Goal: Transaction & Acquisition: Purchase product/service

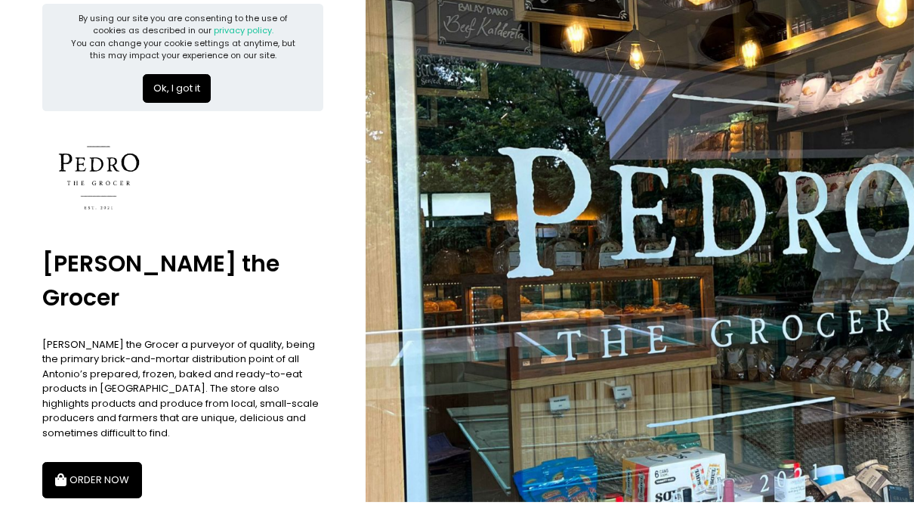
scroll to position [19, 0]
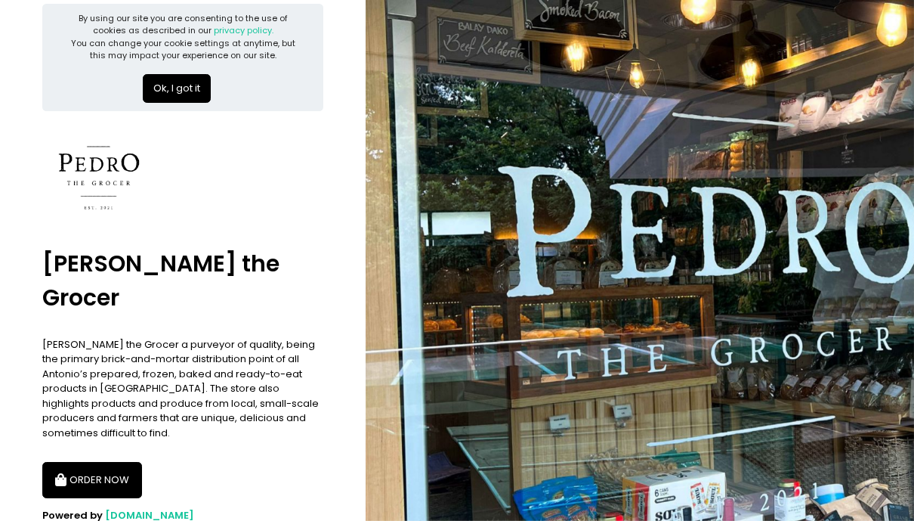
click at [109, 462] on button "ORDER NOW" at bounding box center [92, 480] width 100 height 36
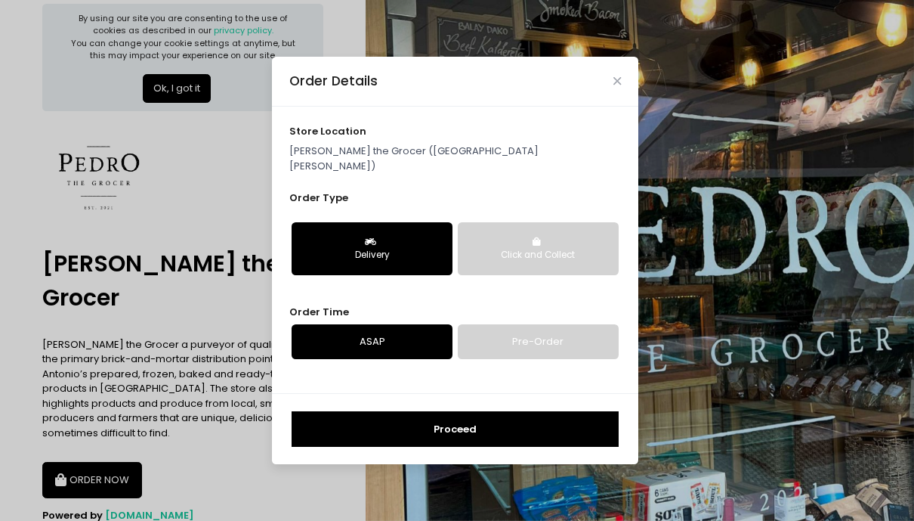
click at [610, 94] on div "Order Details" at bounding box center [455, 82] width 366 height 50
click at [235, 144] on div "Order Details store location [PERSON_NAME] the Grocer ([GEOGRAPHIC_DATA][PERSON…" at bounding box center [457, 260] width 914 height 521
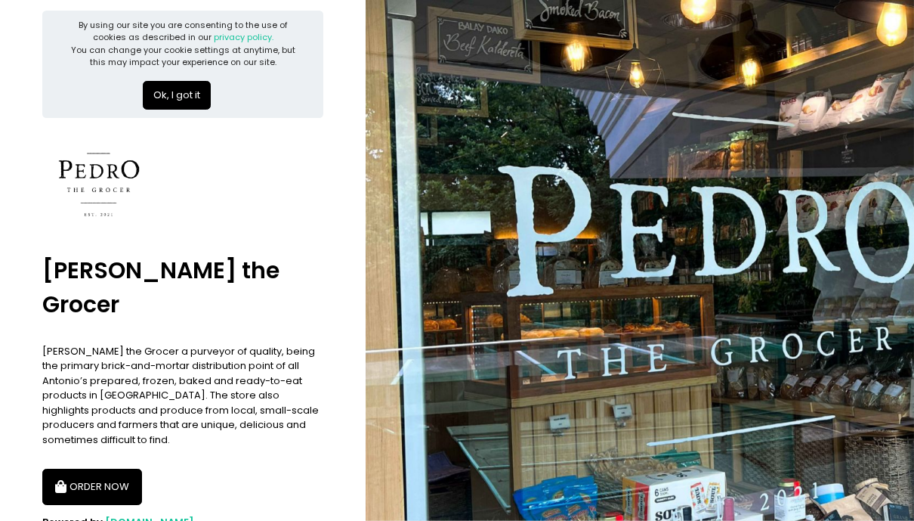
scroll to position [0, 0]
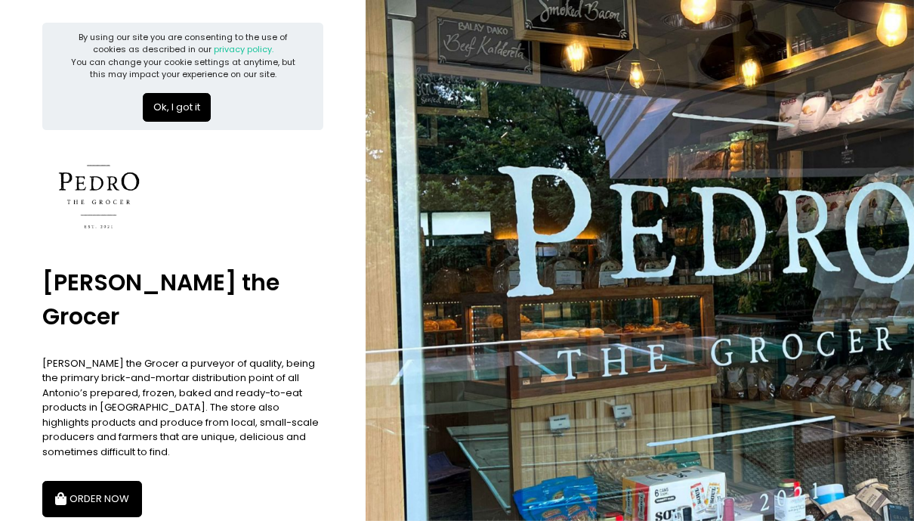
click at [177, 101] on button "Ok, I got it" at bounding box center [177, 107] width 68 height 29
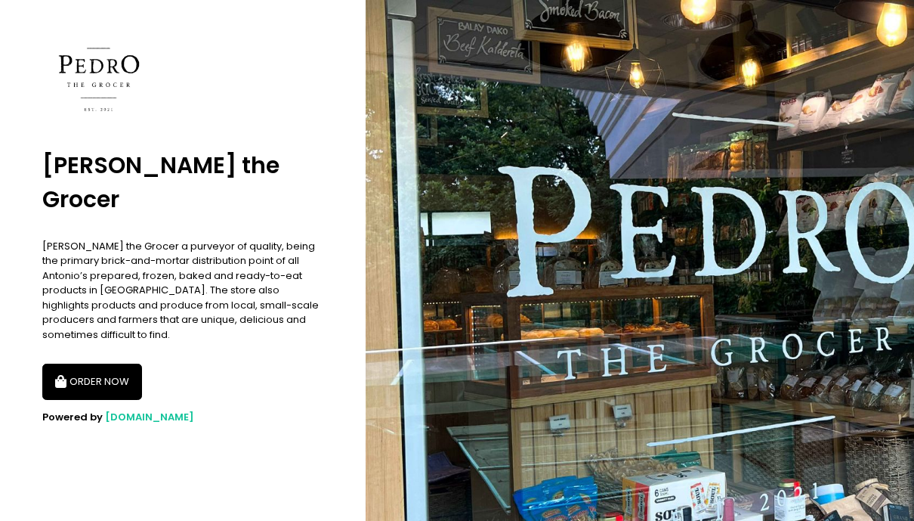
click at [105, 363] on button "ORDER NOW" at bounding box center [92, 381] width 100 height 36
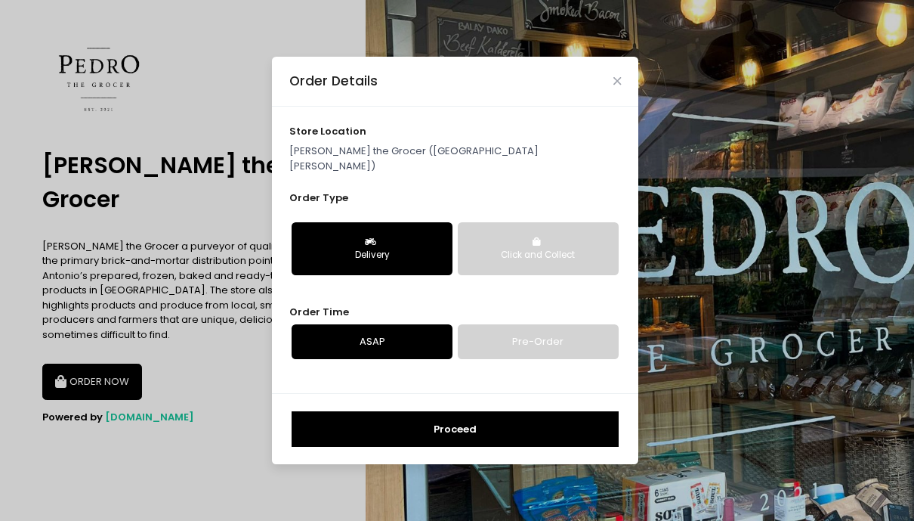
click at [437, 157] on p "[PERSON_NAME] the Grocer ([GEOGRAPHIC_DATA][PERSON_NAME])" at bounding box center [455, 158] width 332 height 29
click at [621, 87] on icon "Close" at bounding box center [617, 81] width 8 height 11
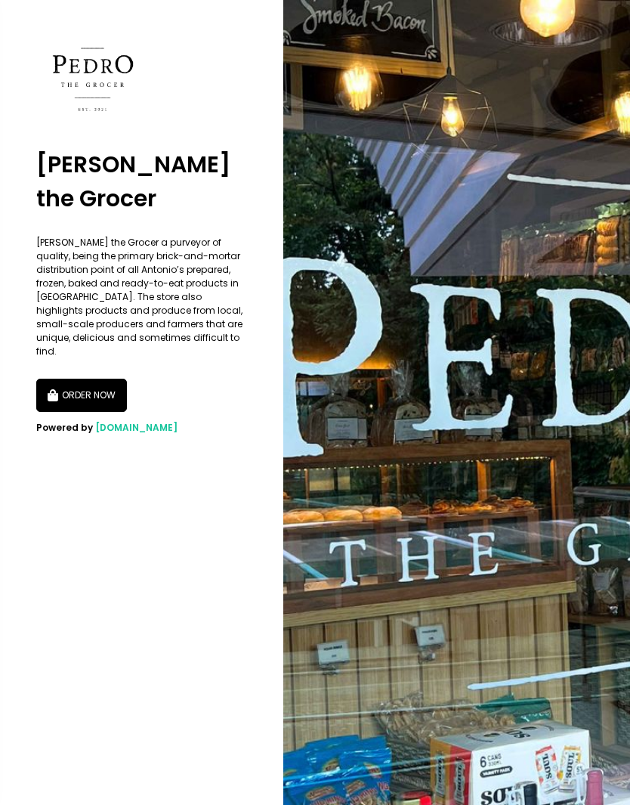
click at [104, 379] on button "ORDER NOW" at bounding box center [81, 395] width 91 height 33
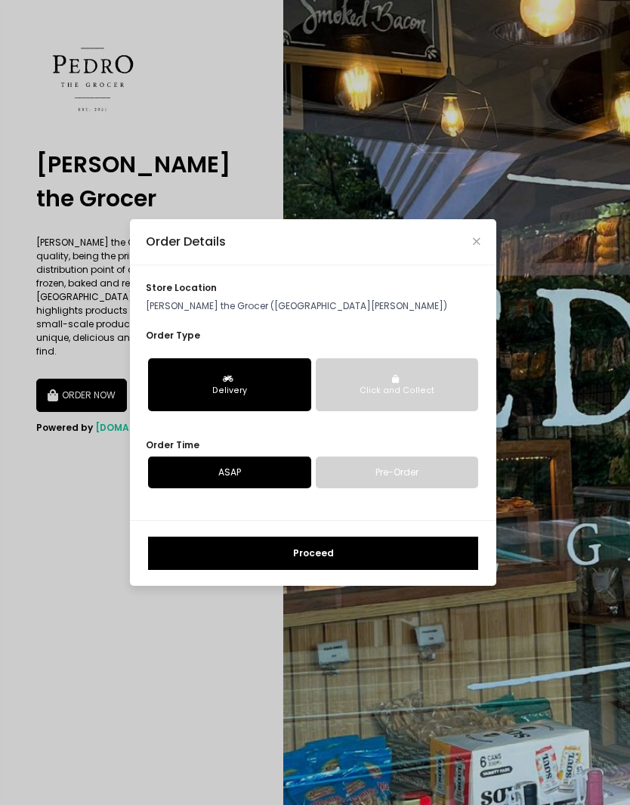
click at [423, 400] on button "Click and Collect" at bounding box center [397, 384] width 163 height 53
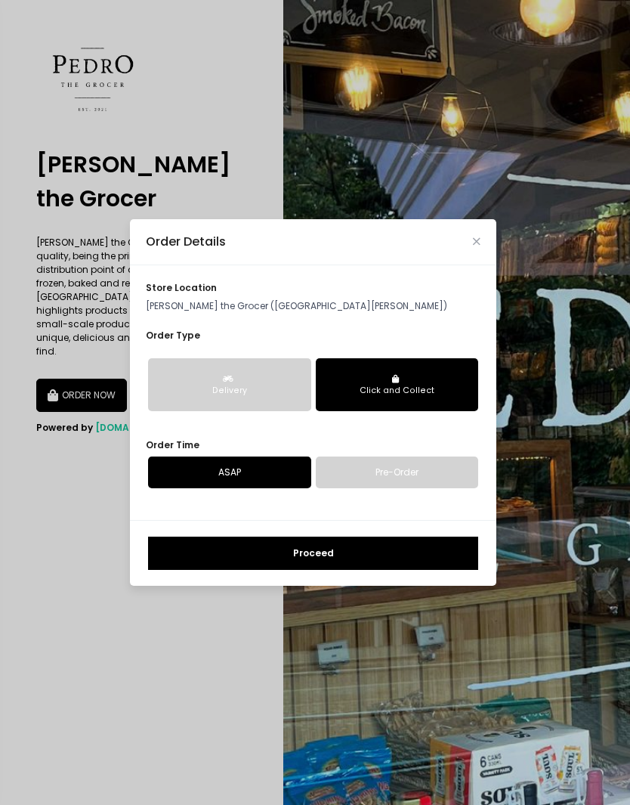
click at [261, 387] on div "Delivery" at bounding box center [230, 391] width 144 height 12
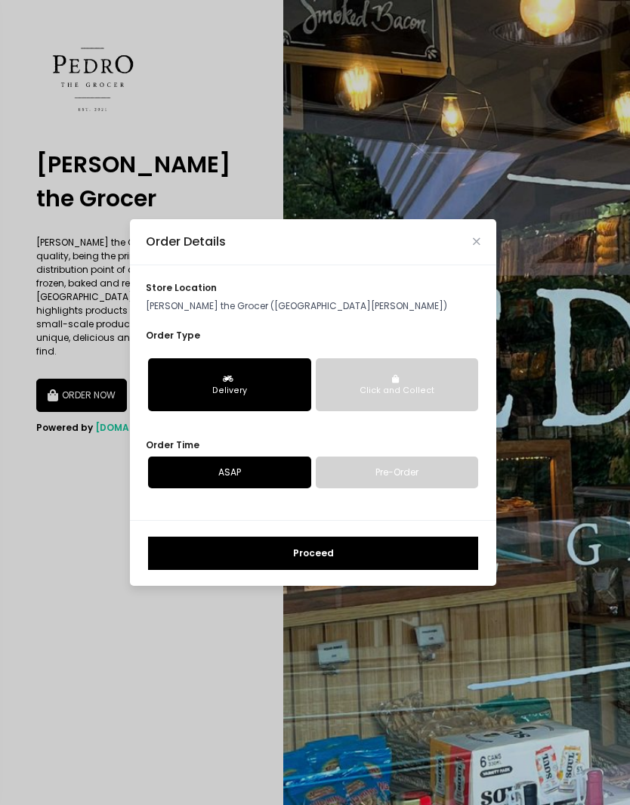
click at [383, 479] on link "Pre-Order" at bounding box center [397, 472] width 163 height 32
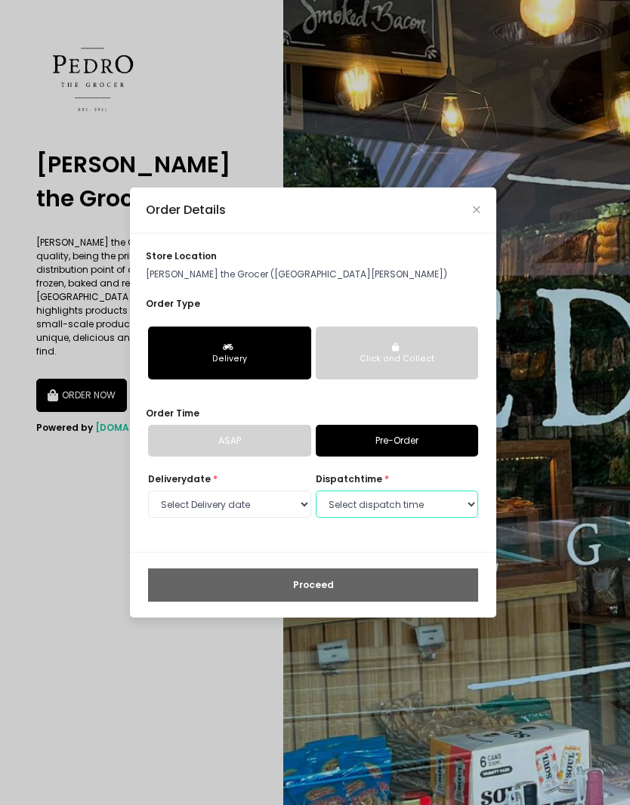
click at [461, 501] on select "Select dispatch time 02:30 PM - 03:00 PM 03:00 PM - 03:30 PM 03:30 PM - 04:00 P…" at bounding box center [397, 503] width 163 height 27
click at [296, 505] on select "Select Delivery date Sunday, Oct 5th Monday, Oct 6th Tuesday, Oct 7th Wednesday…" at bounding box center [229, 503] width 163 height 27
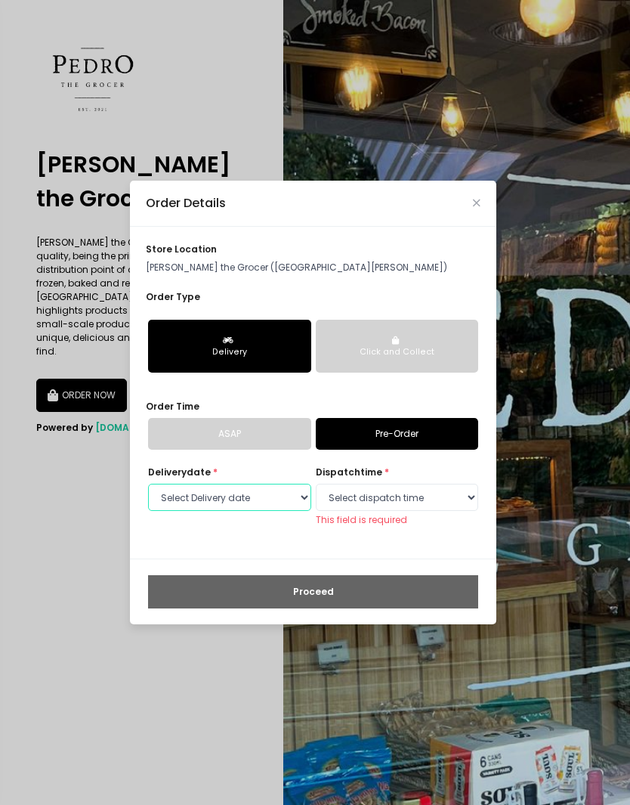
select select "2025-10-06"
click at [437, 502] on select "Select dispatch time 09:00 AM - 09:30 AM 09:30 AM - 10:00 AM 10:00 AM - 10:30 A…" at bounding box center [397, 497] width 163 height 27
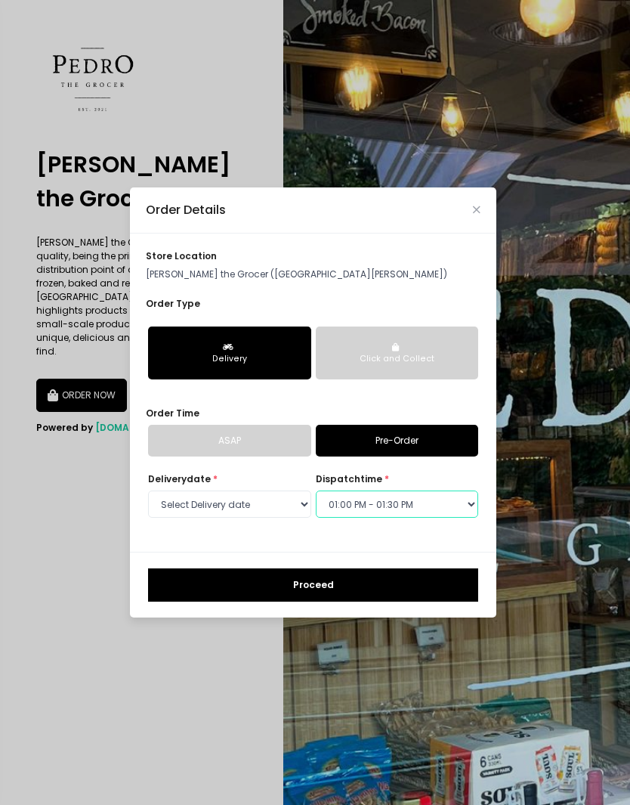
click at [465, 507] on select "Select dispatch time 09:00 AM - 09:30 AM 09:30 AM - 10:00 AM 10:00 AM - 10:30 A…" at bounding box center [397, 503] width 163 height 27
select select "14:30"
click at [297, 499] on select "Select Delivery date Sunday, Oct 5th Monday, Oct 6th Tuesday, Oct 7th Wednesday…" at bounding box center [229, 503] width 163 height 27
select select "2025-10-05"
select select "14:30"
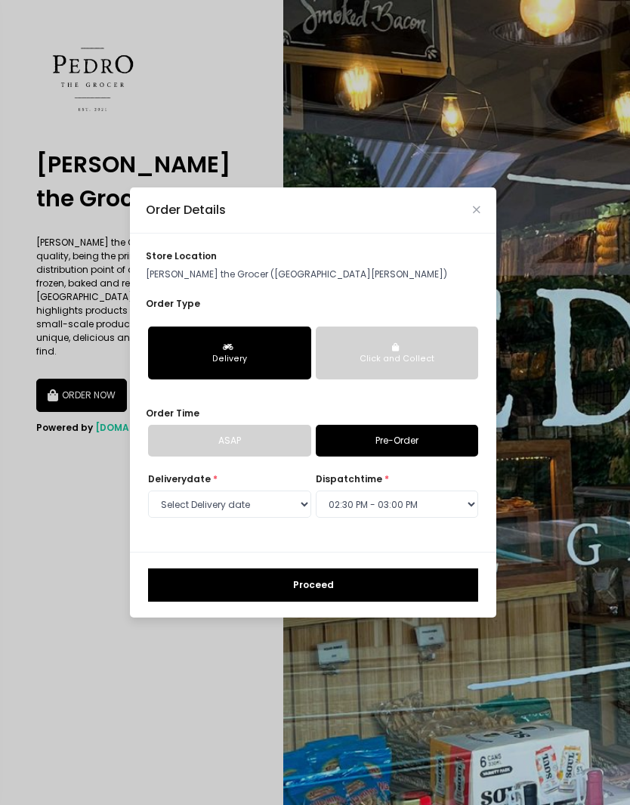
click at [414, 358] on div "Click and Collect" at bounding box center [398, 359] width 144 height 12
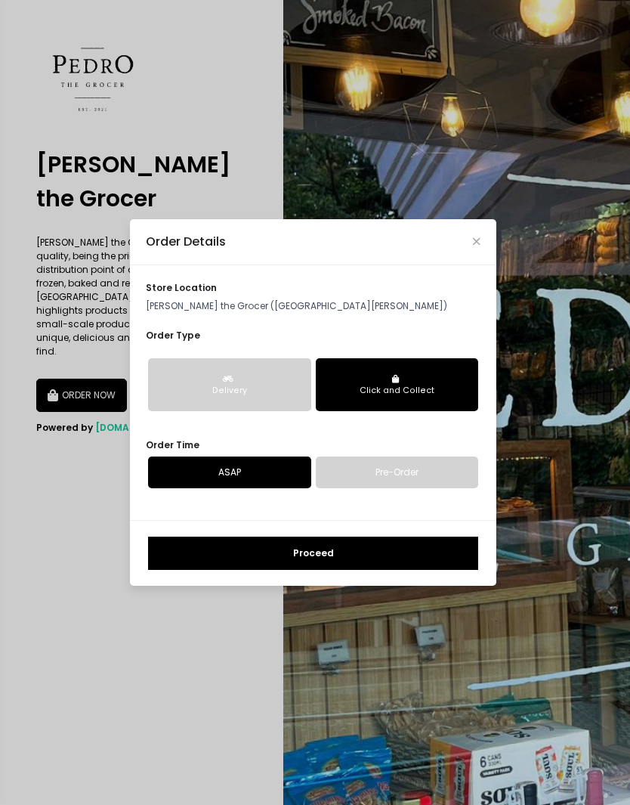
click at [369, 520] on button "Proceed" at bounding box center [313, 552] width 330 height 33
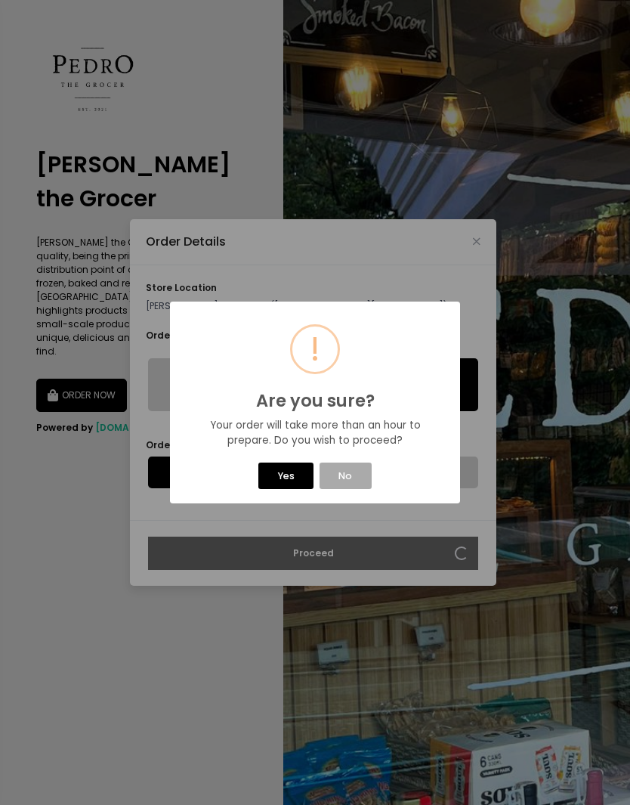
click at [293, 484] on button "Yes" at bounding box center [285, 475] width 55 height 26
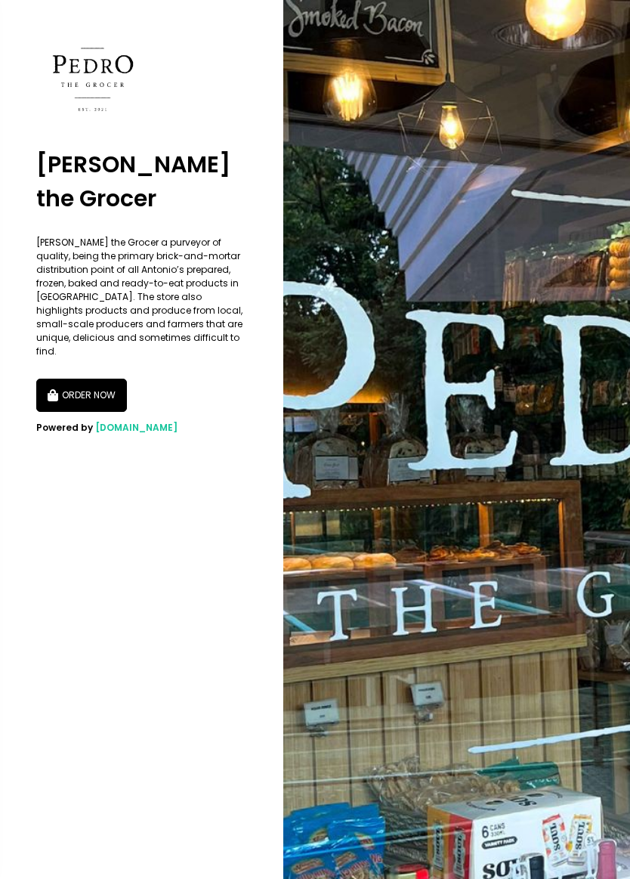
click at [87, 379] on button "ORDER NOW" at bounding box center [81, 395] width 91 height 33
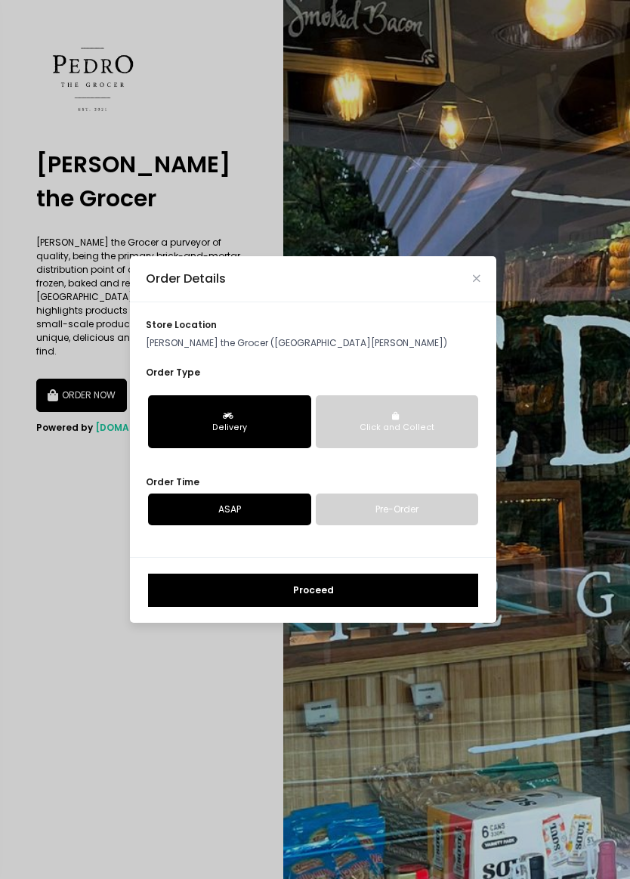
click at [395, 514] on link "Pre-Order" at bounding box center [397, 509] width 163 height 32
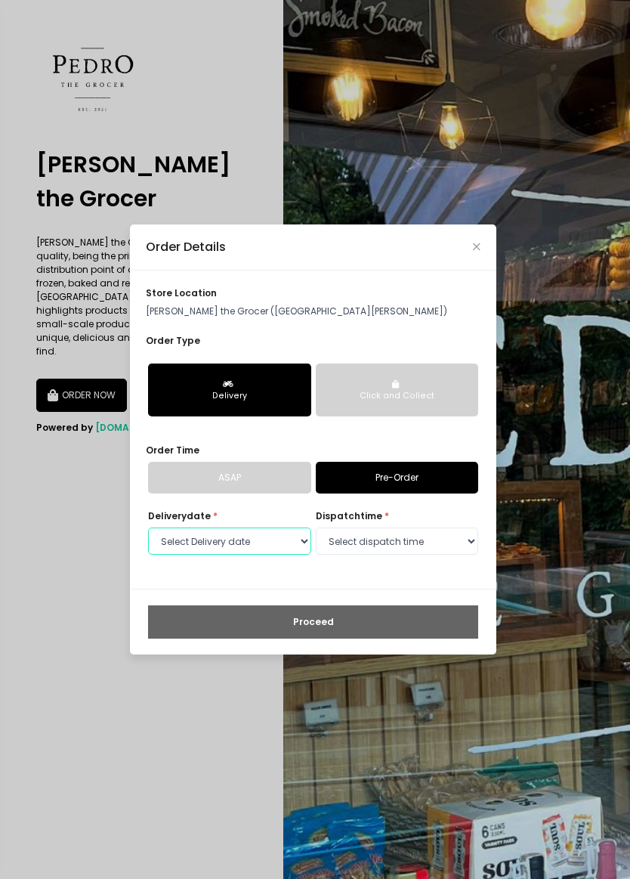
click at [300, 549] on select "Select Delivery date Sunday, Oct 5th Monday, Oct 6th Tuesday, Oct 7th Wednesday…" at bounding box center [229, 540] width 163 height 27
select select "2025-10-06"
click at [440, 547] on select "Select dispatch time 09:00 AM - 09:30 AM 09:30 AM - 10:00 AM 10:00 AM - 10:30 A…" at bounding box center [397, 540] width 163 height 27
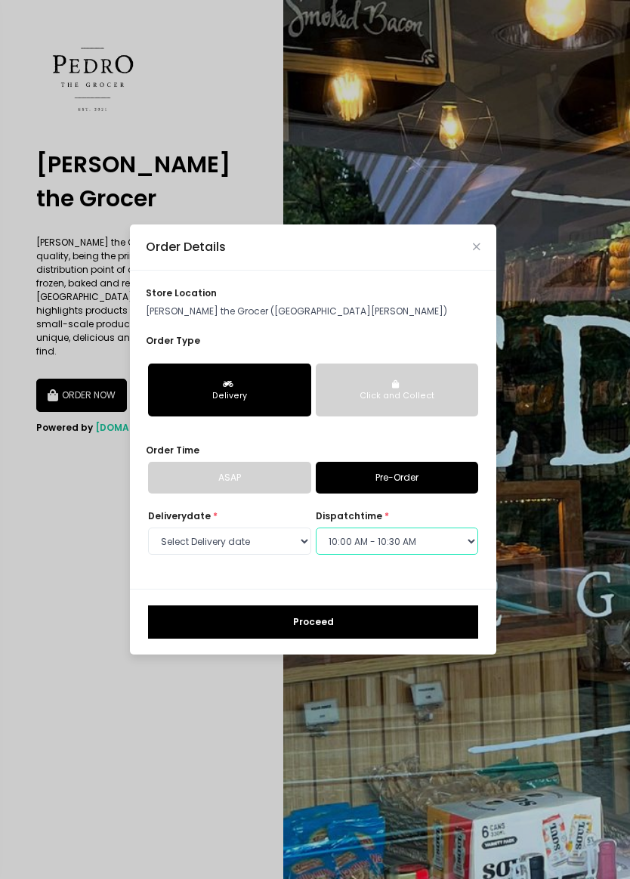
click at [468, 542] on select "Select dispatch time 09:00 AM - 09:30 AM 09:30 AM - 10:00 AM 10:00 AM - 10:30 A…" at bounding box center [397, 540] width 163 height 27
select select "11:00"
click at [434, 547] on select "Select dispatch time 09:00 AM - 09:30 AM 09:30 AM - 10:00 AM 10:00 AM - 10:30 A…" at bounding box center [397, 540] width 163 height 27
click at [452, 542] on select "Select dispatch time 09:00 AM - 09:30 AM 09:30 AM - 10:00 AM 10:00 AM - 10:30 A…" at bounding box center [397, 540] width 163 height 27
click at [358, 624] on button "Proceed" at bounding box center [313, 621] width 330 height 33
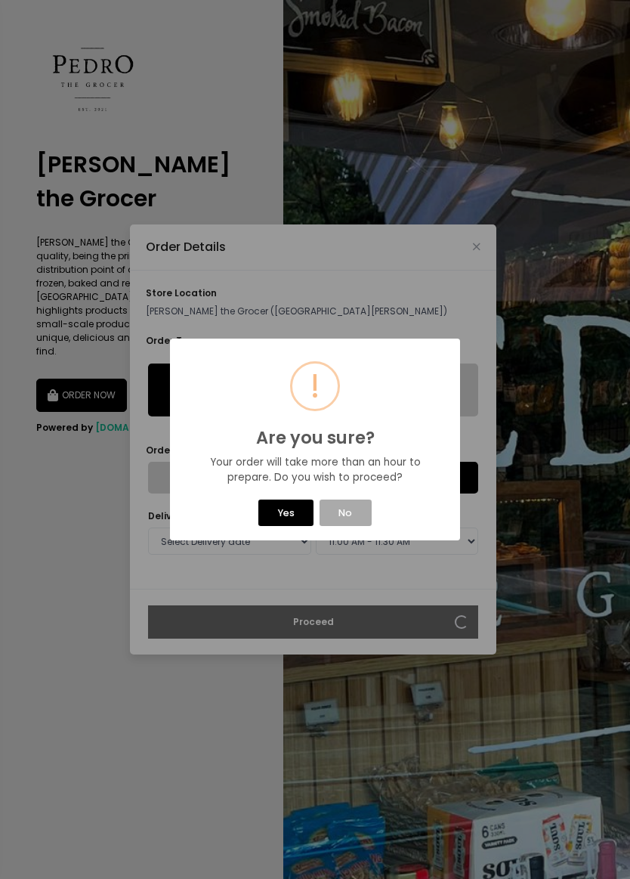
click at [289, 518] on button "Yes" at bounding box center [285, 512] width 55 height 26
